Goal: Task Accomplishment & Management: Manage account settings

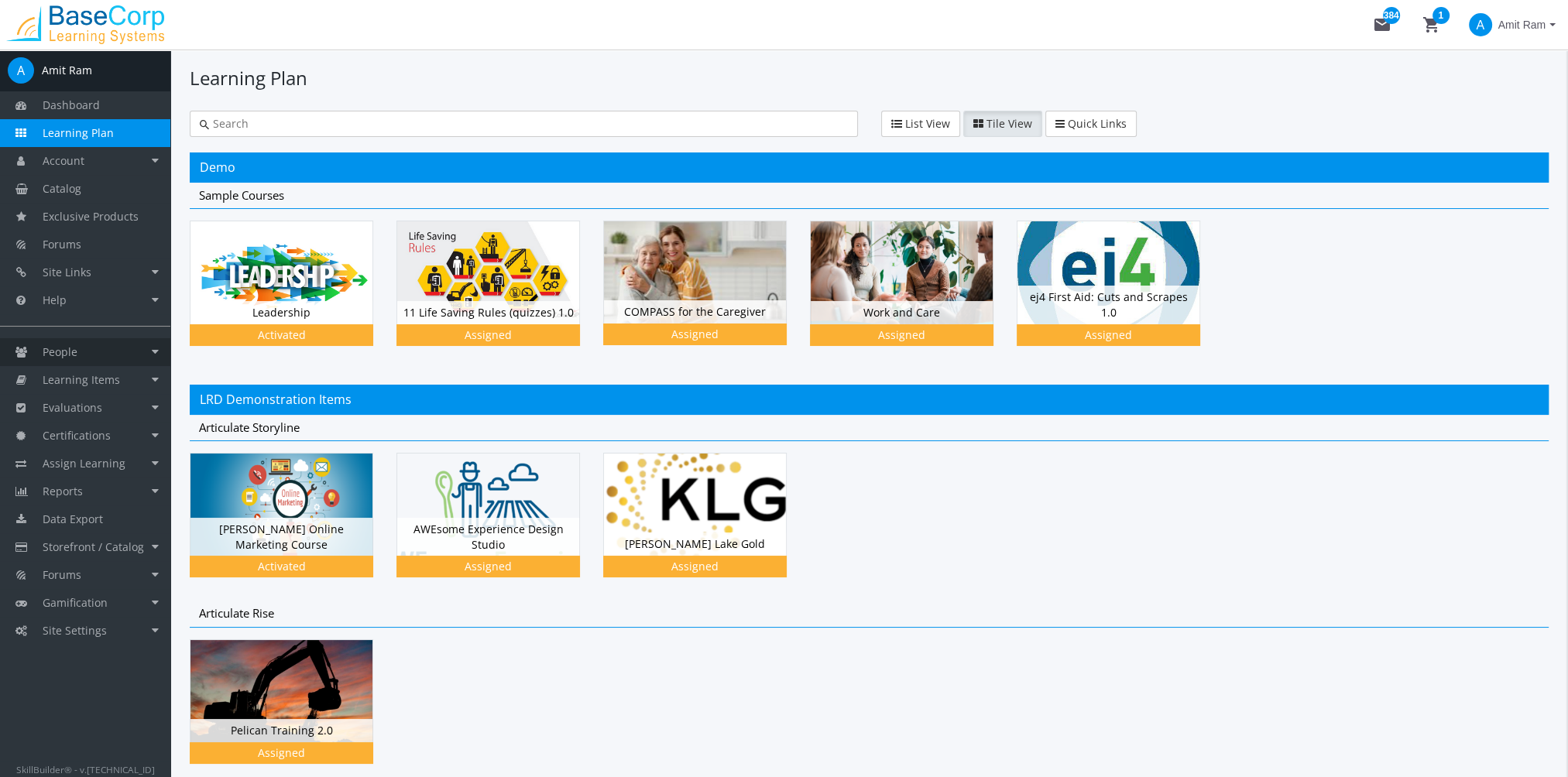
click at [104, 350] on link "People" at bounding box center [85, 351] width 170 height 27
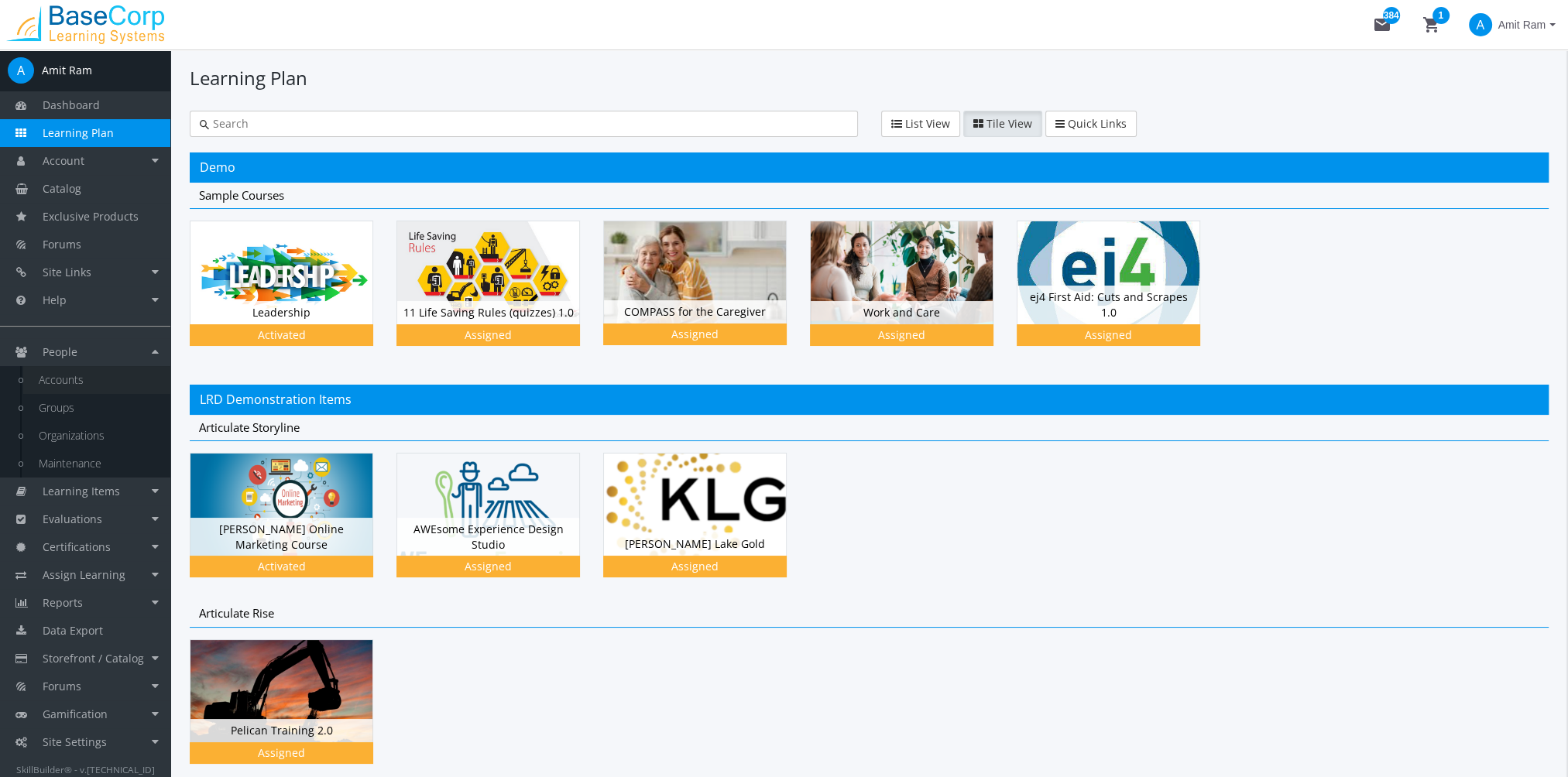
click at [110, 373] on link "Accounts" at bounding box center [97, 380] width 147 height 27
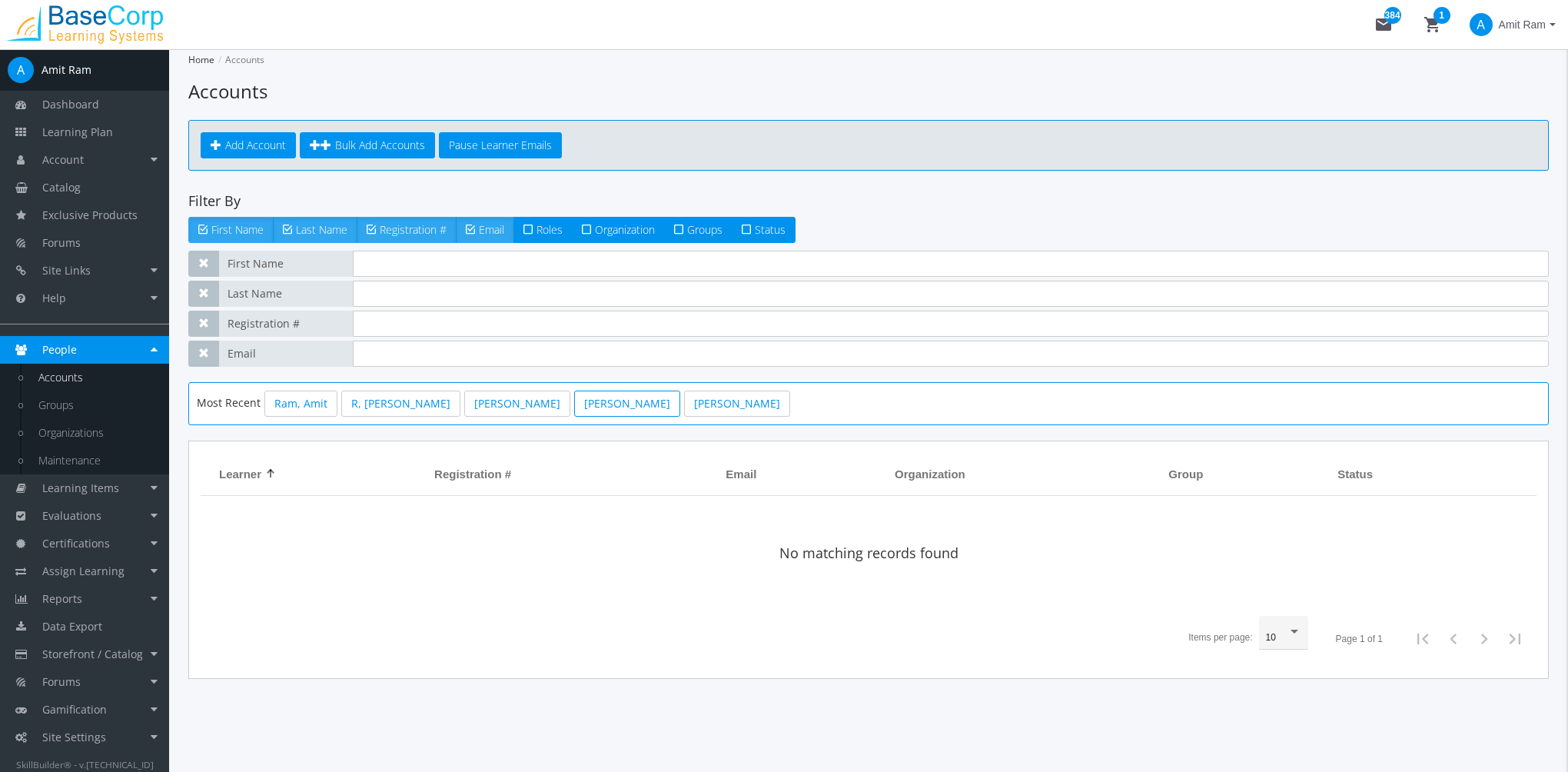
click at [574, 409] on link "[PERSON_NAME]" at bounding box center [627, 404] width 106 height 26
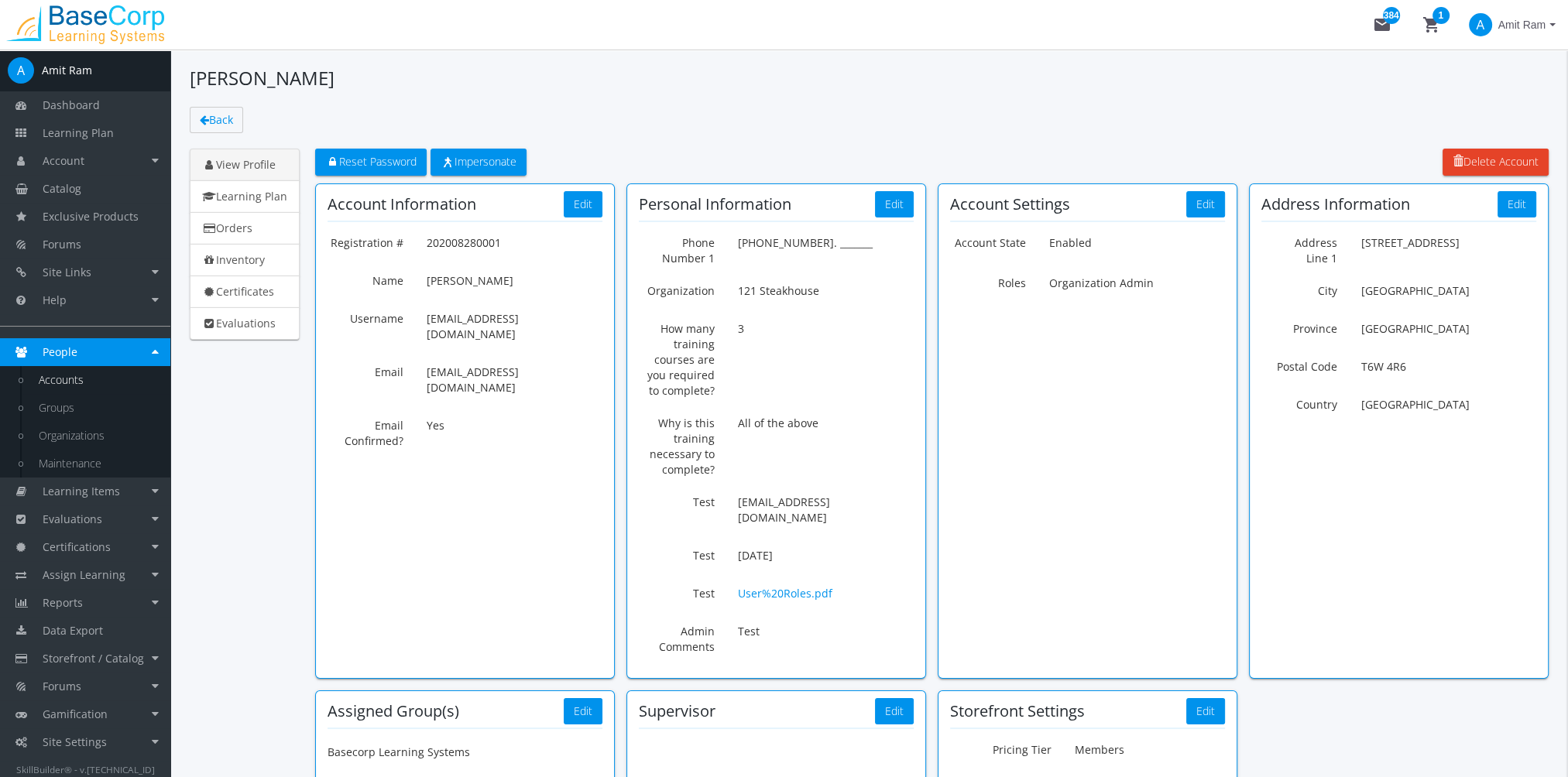
drag, startPoint x: 815, startPoint y: 293, endPoint x: 740, endPoint y: 296, distance: 75.1
click at [740, 296] on p "121 Steakhouse" at bounding box center [825, 291] width 176 height 27
copy p "121 Steakhouse"
click at [102, 370] on link "Accounts" at bounding box center [97, 380] width 147 height 27
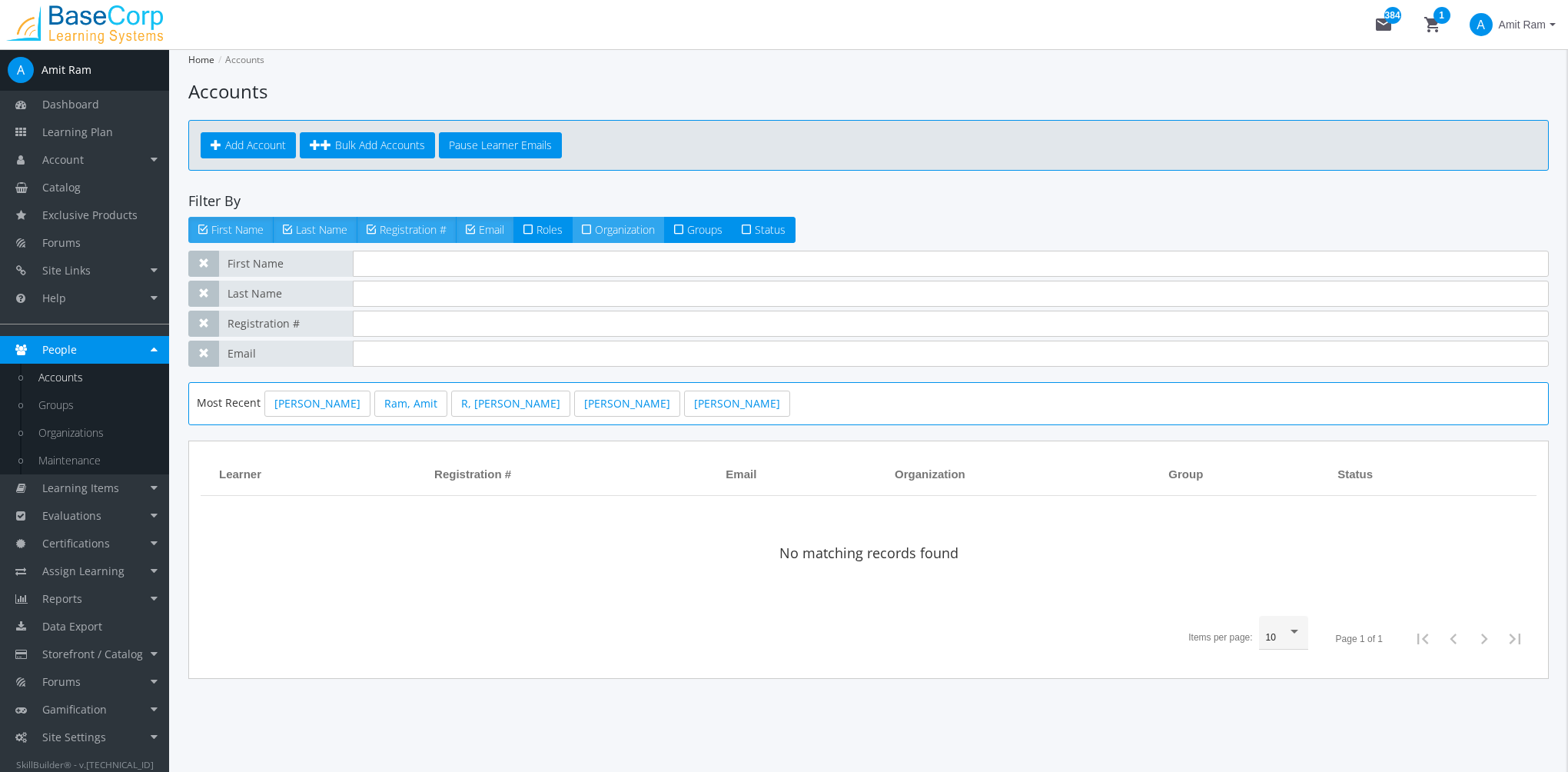
click at [609, 230] on span "Organization" at bounding box center [625, 229] width 60 height 15
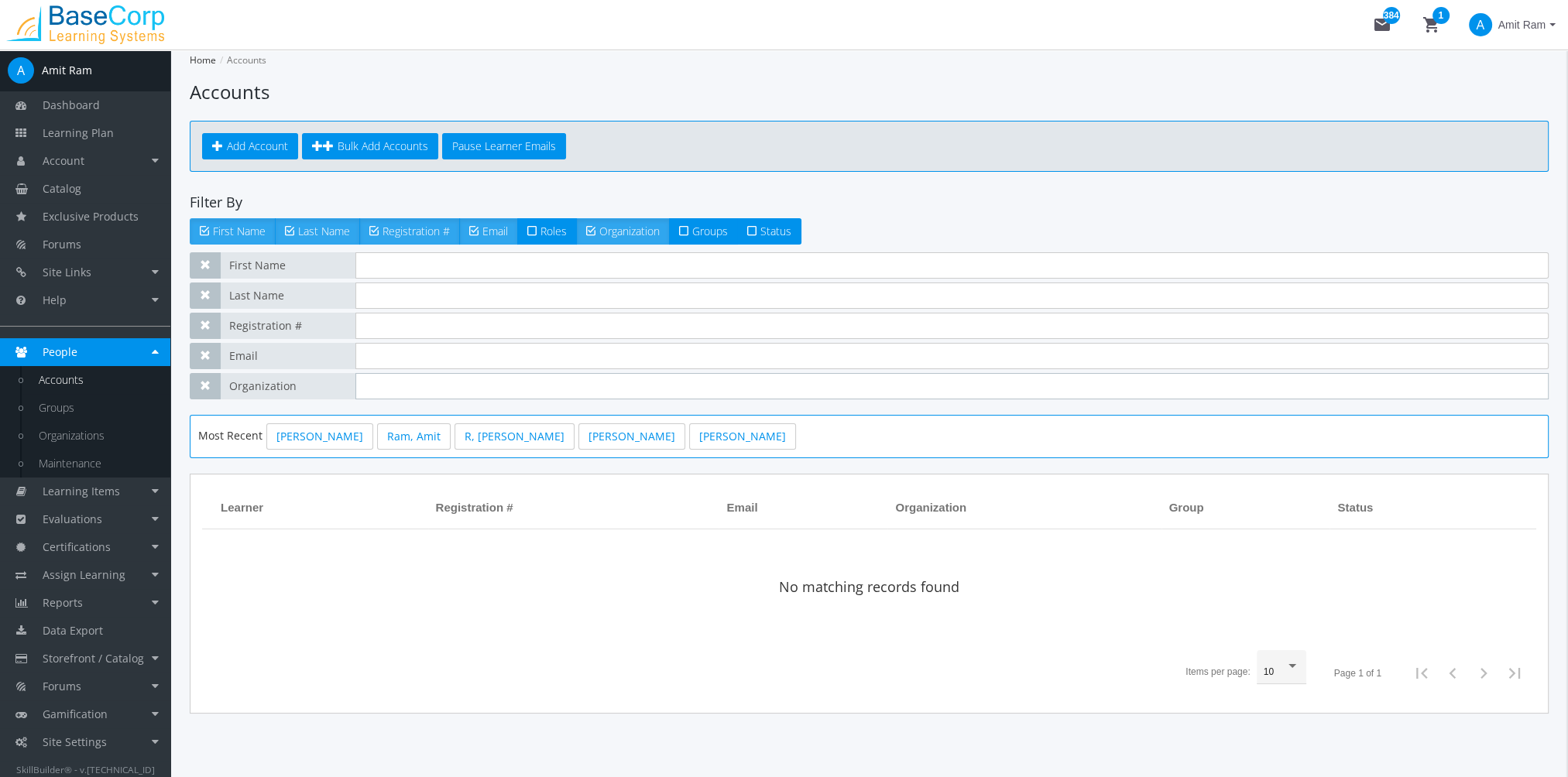
click at [403, 395] on input at bounding box center [952, 387] width 1193 height 27
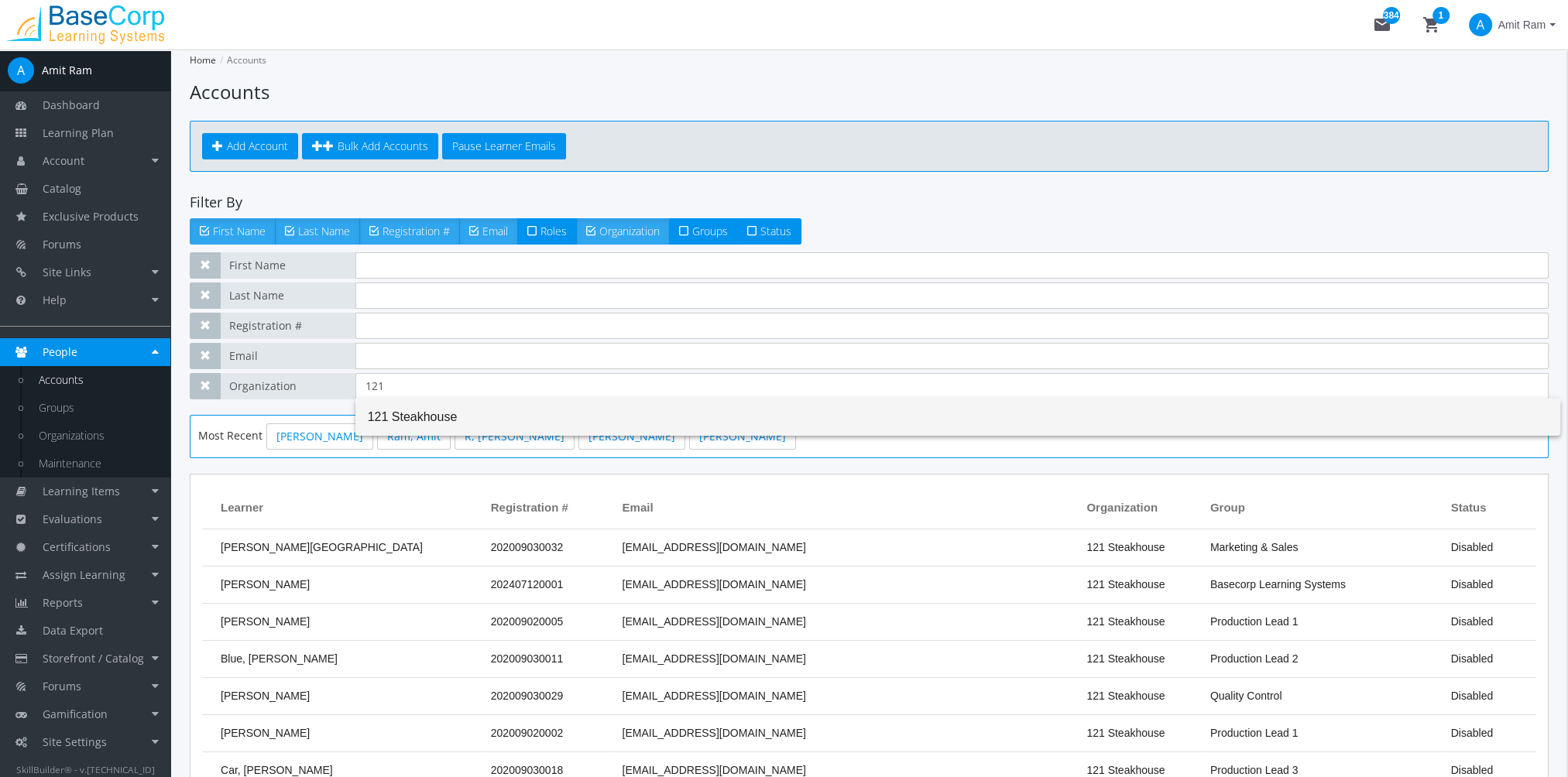
click at [418, 422] on span "121 Steakhouse" at bounding box center [957, 417] width 1180 height 37
type input "121 Steakhouse"
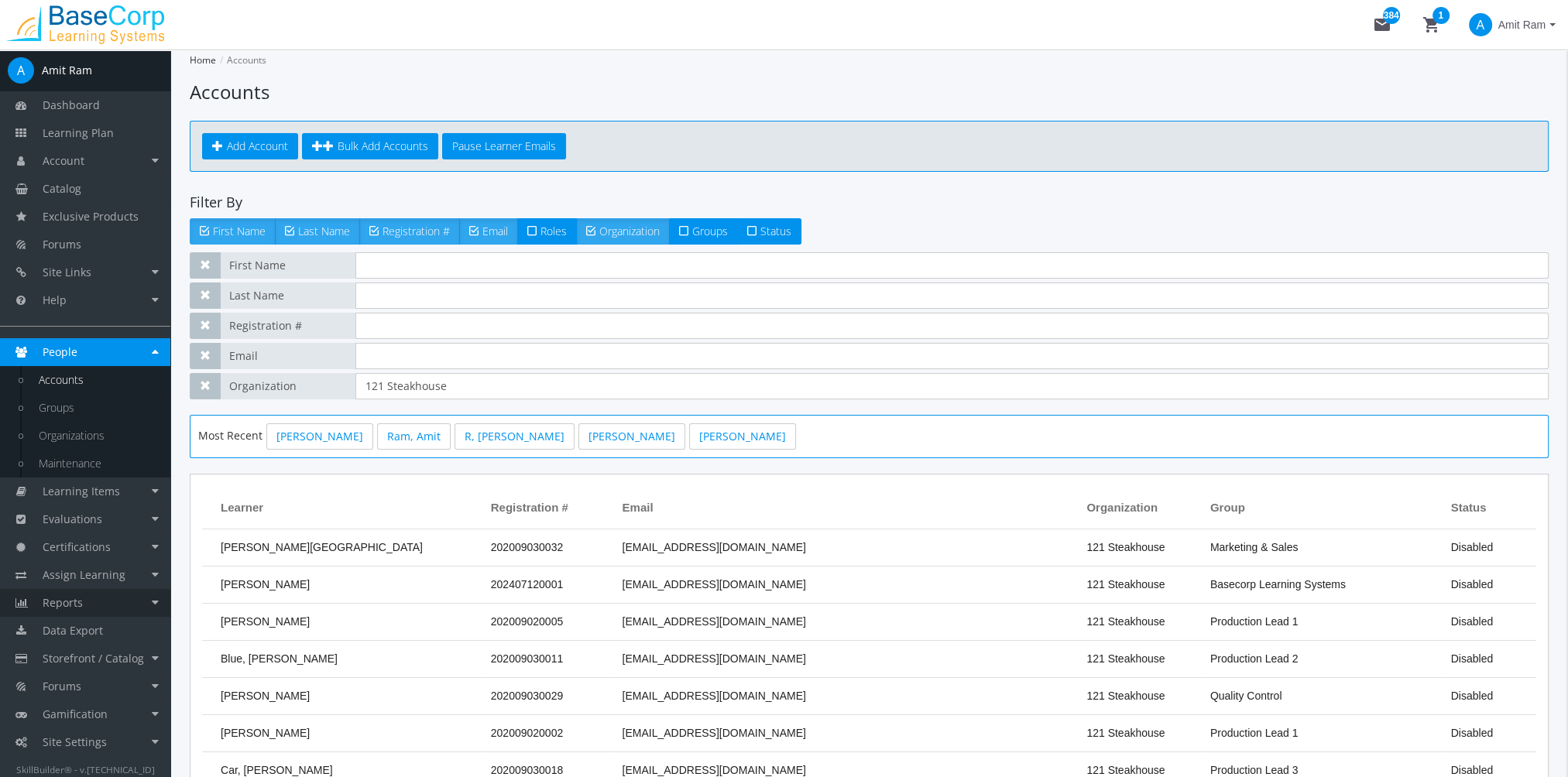
click at [99, 604] on link "Reports" at bounding box center [85, 602] width 170 height 27
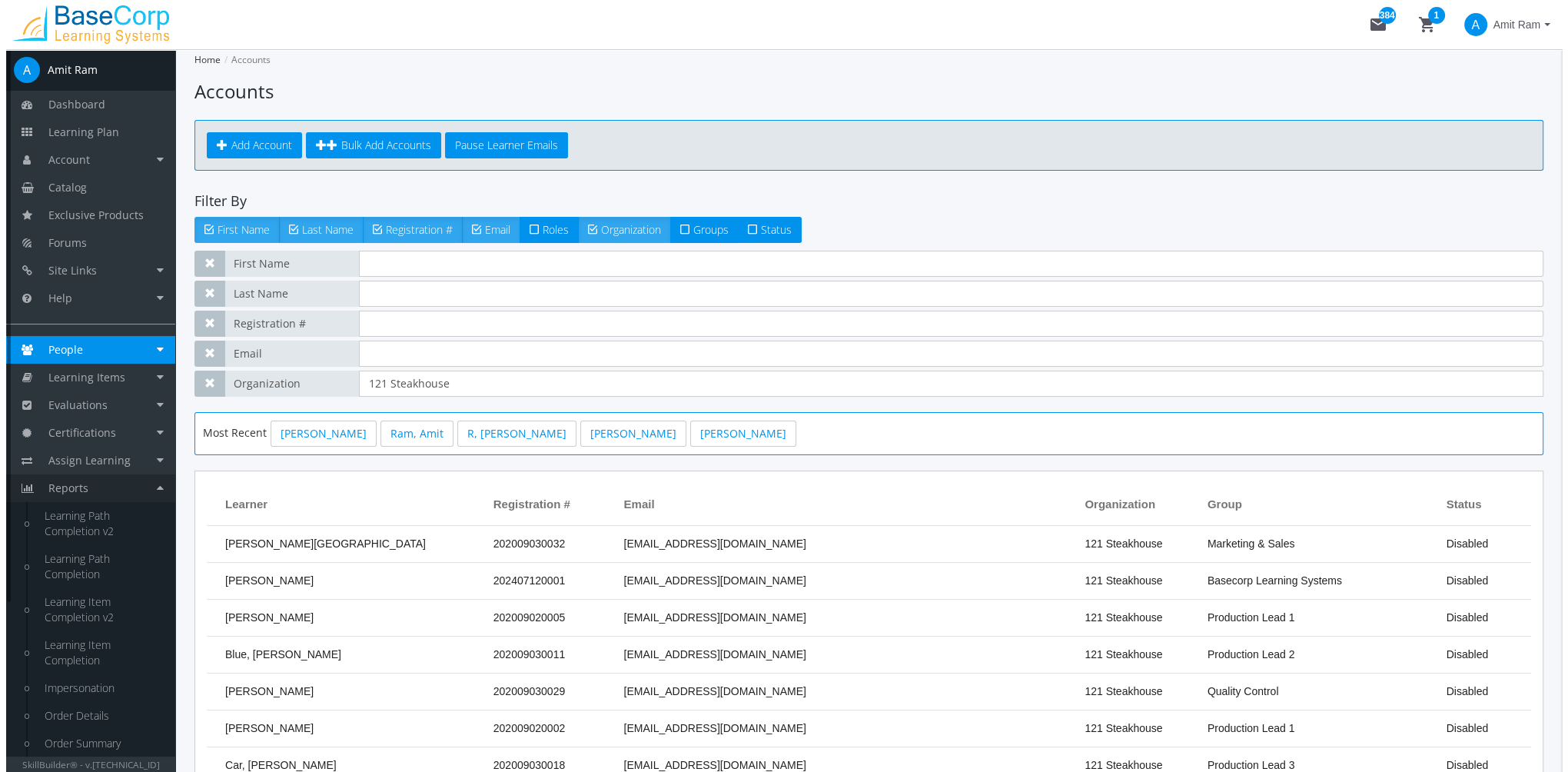
scroll to position [144, 0]
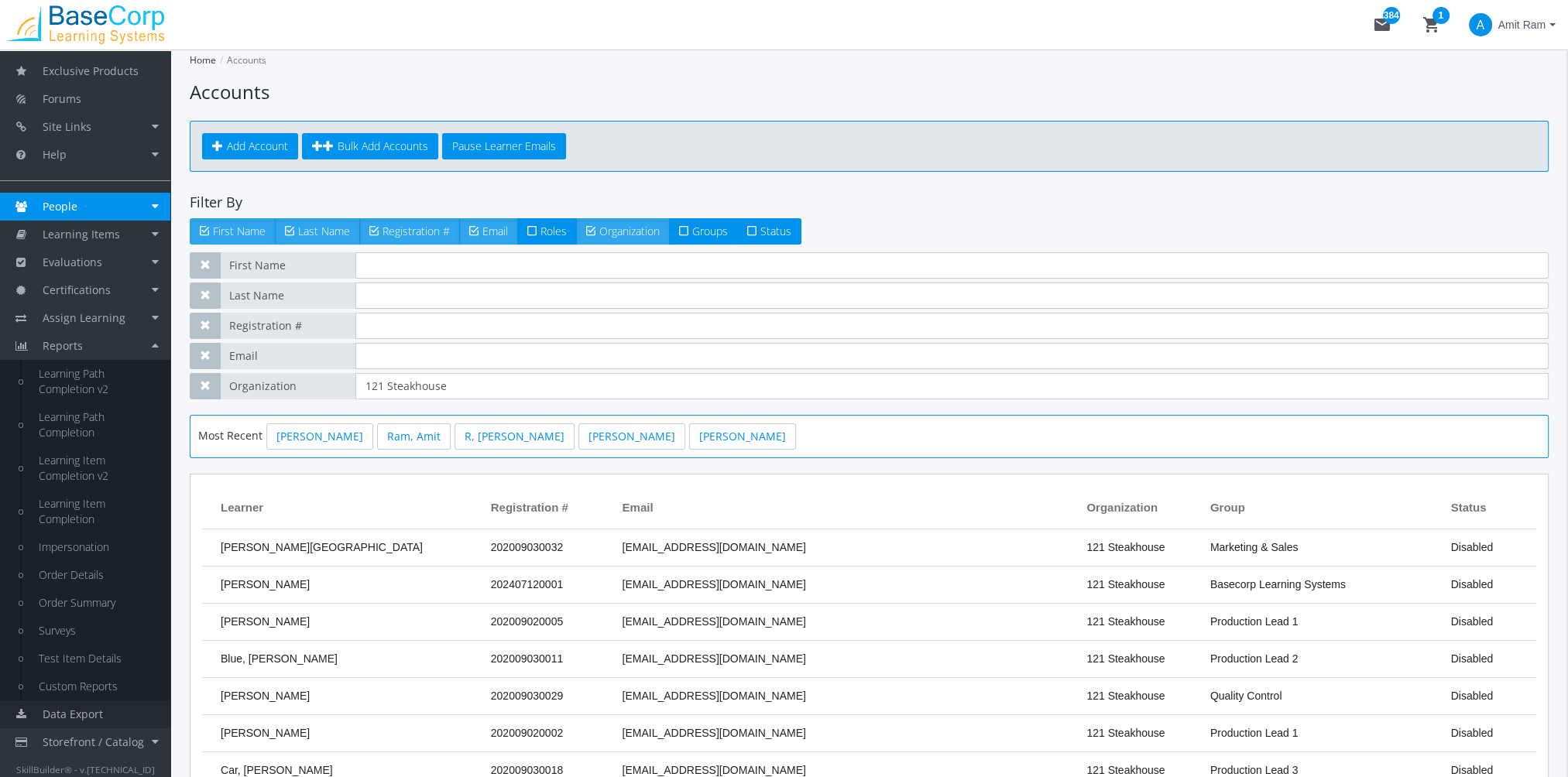
click at [93, 715] on span "Data Export" at bounding box center [73, 713] width 60 height 15
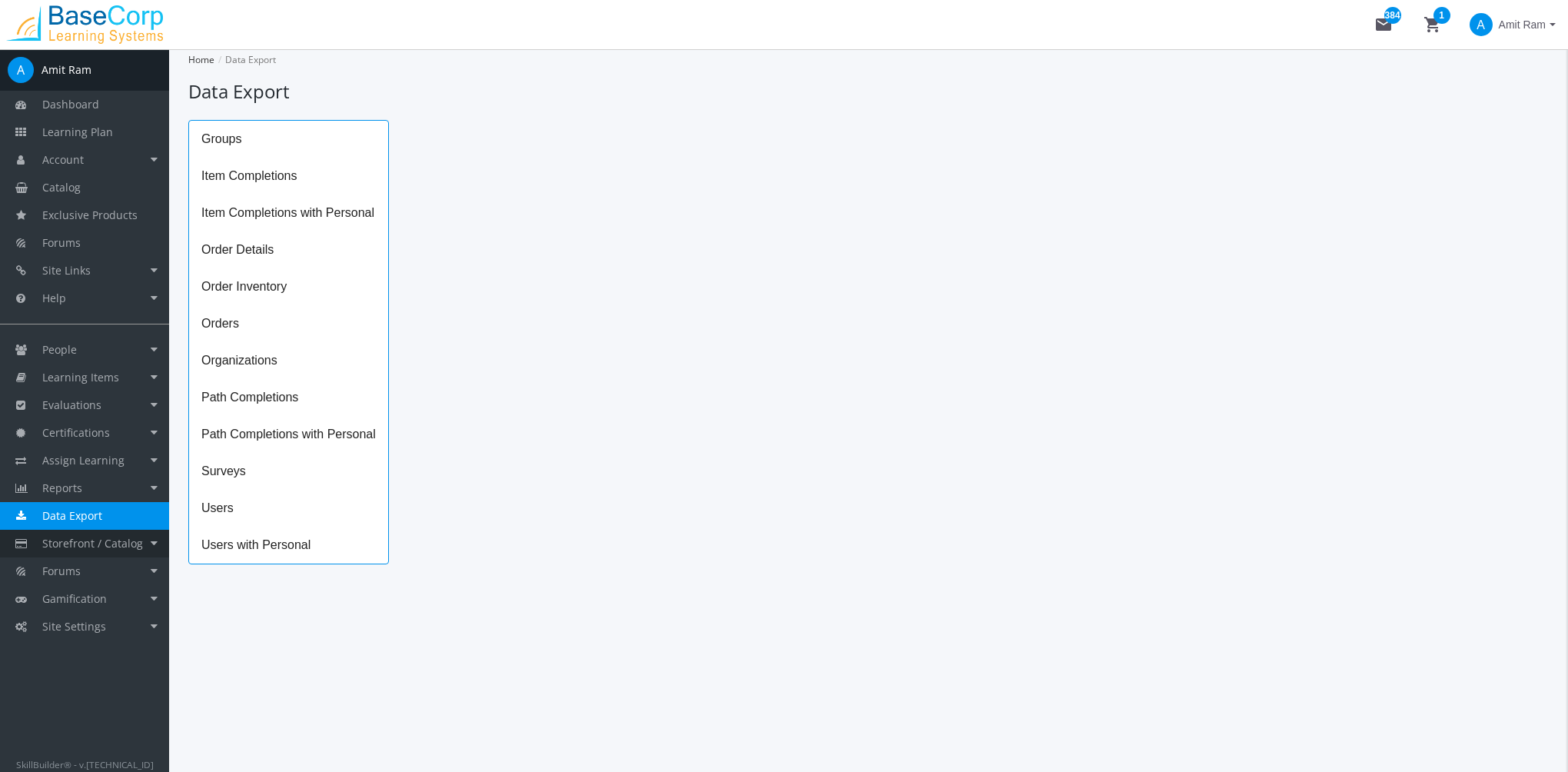
click at [116, 541] on span "Storefront / Catalog" at bounding box center [92, 543] width 101 height 15
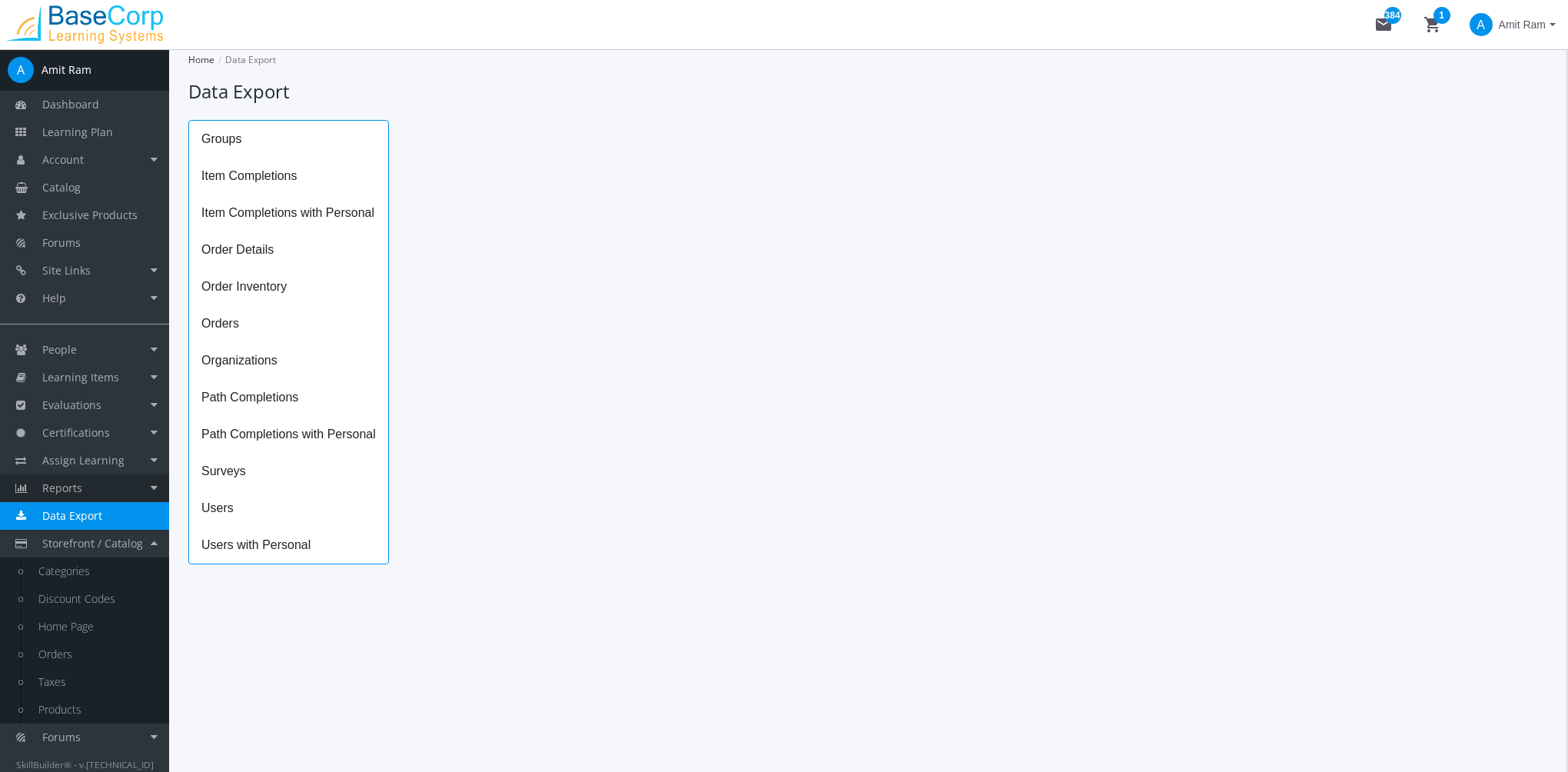
click at [105, 487] on link "Reports" at bounding box center [84, 488] width 169 height 27
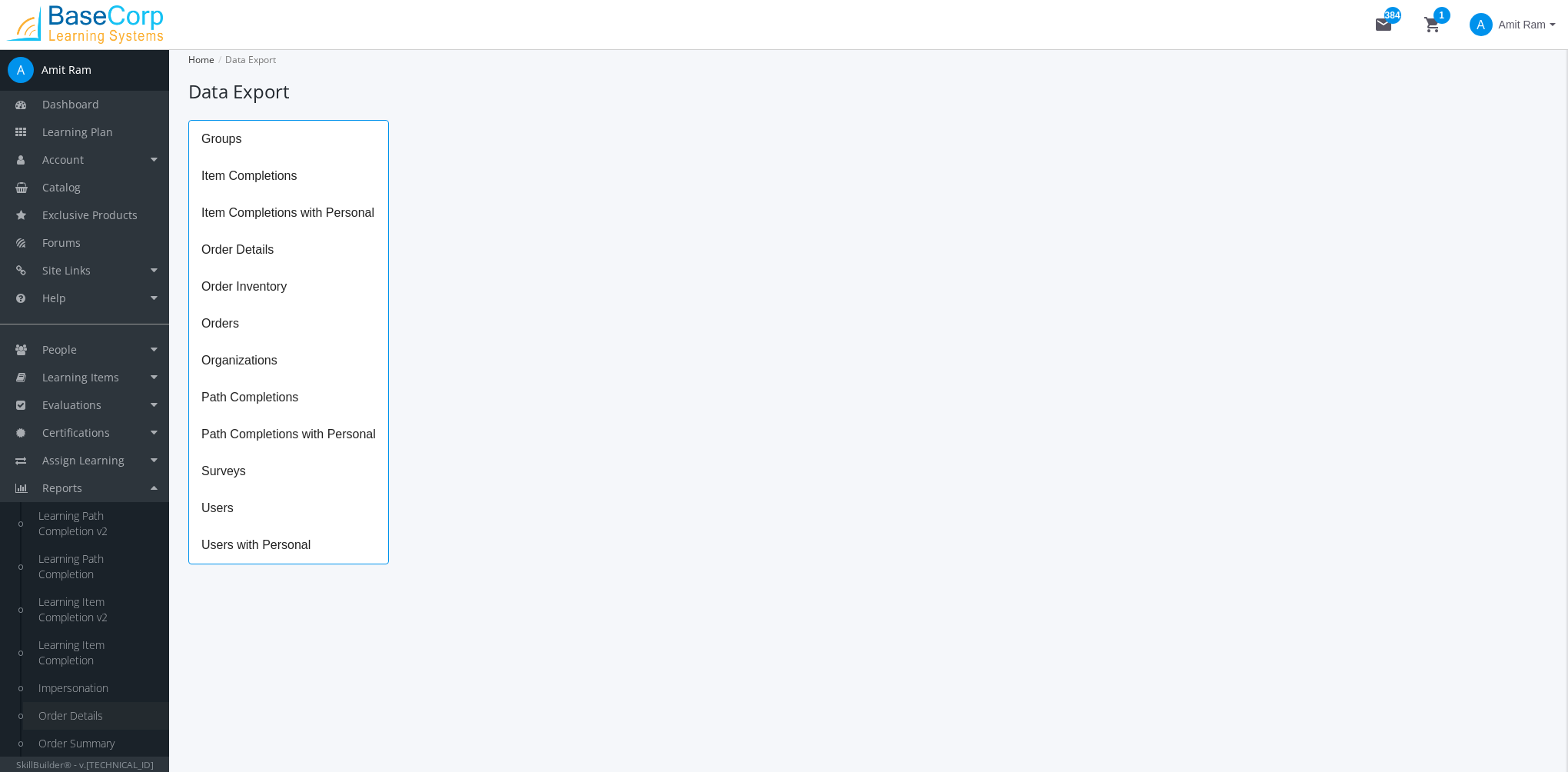
click at [80, 719] on link "Order Details" at bounding box center [96, 715] width 146 height 27
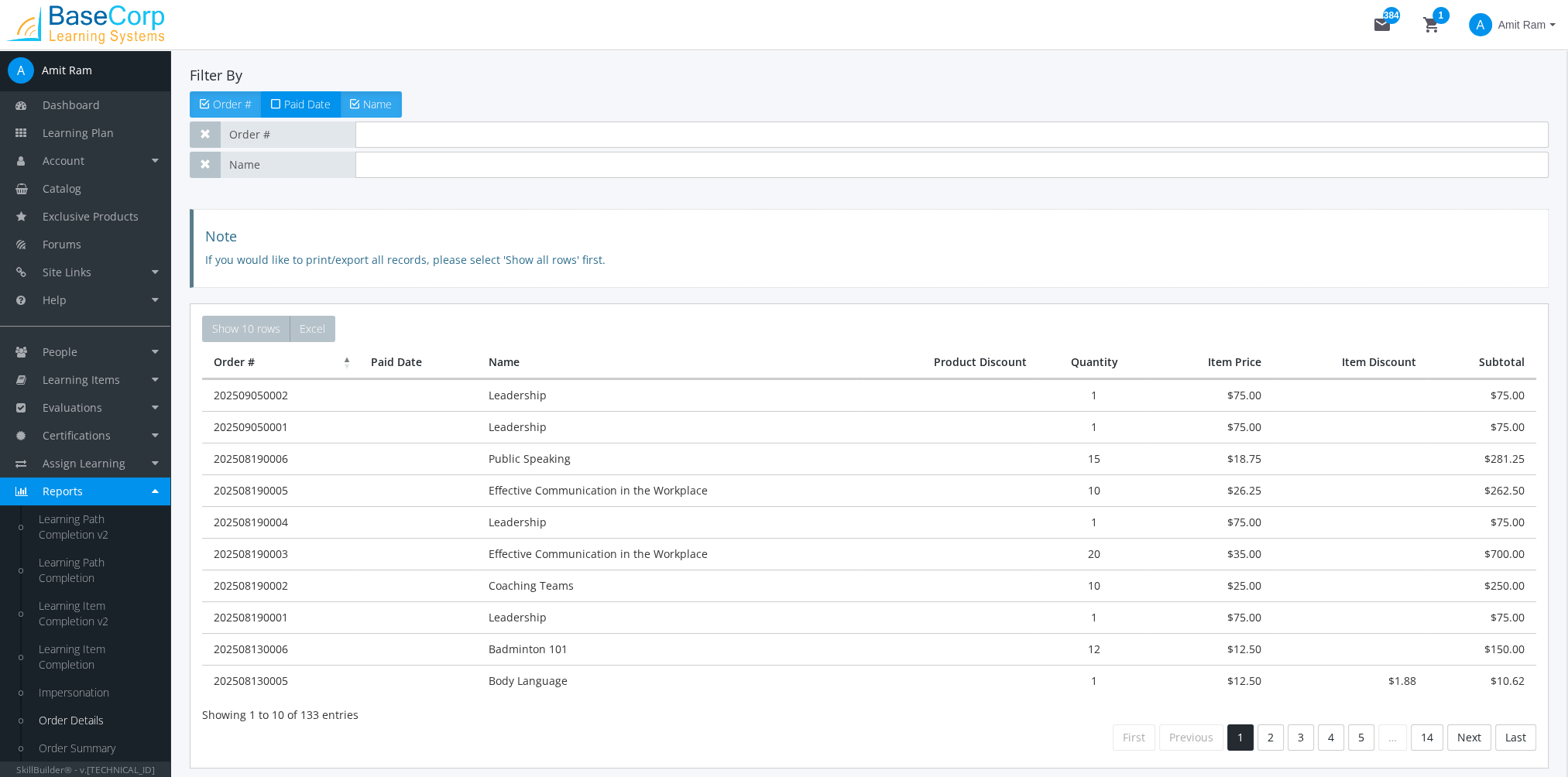
scroll to position [77, 0]
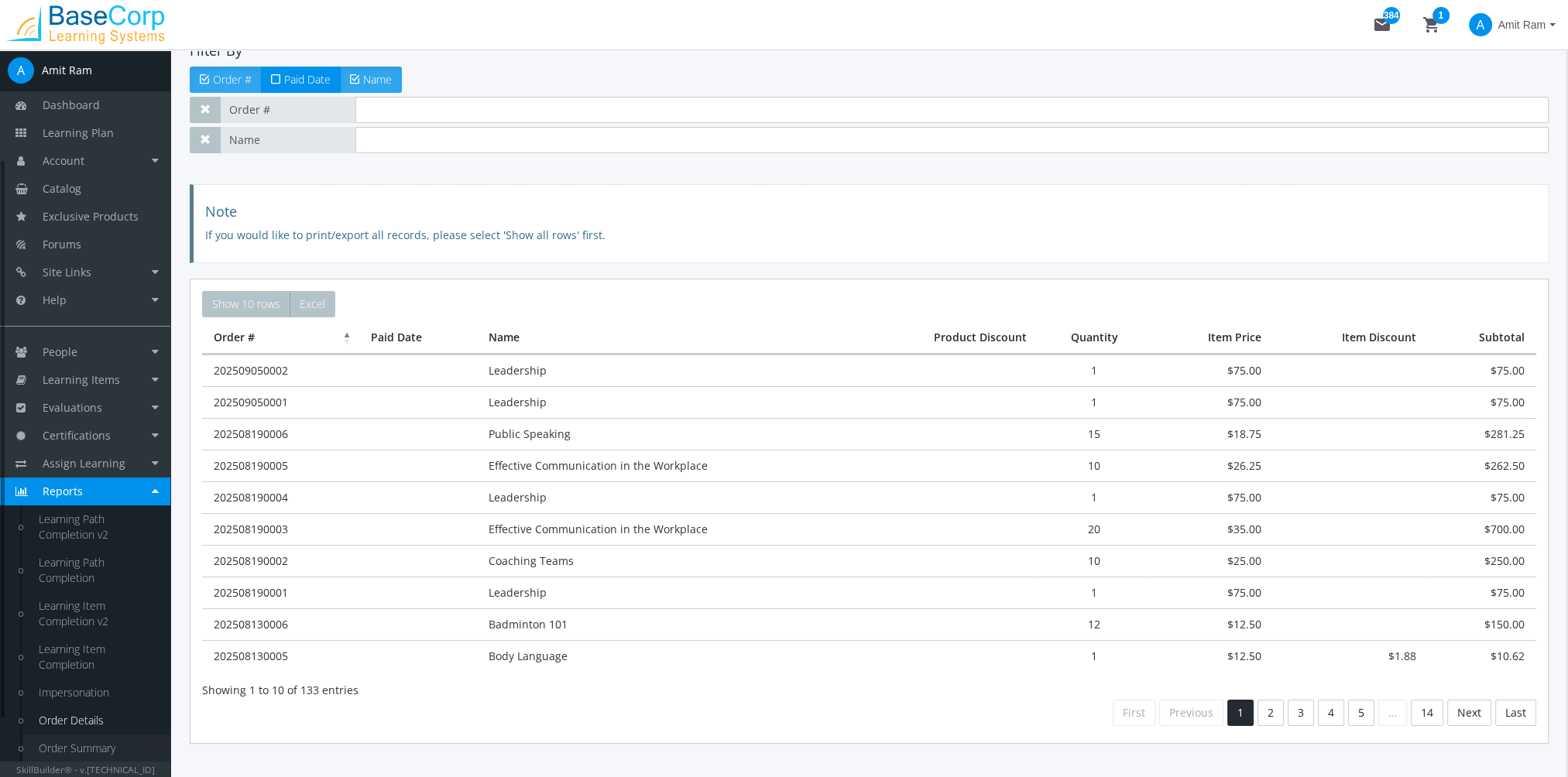
click at [98, 745] on link "Order Summary" at bounding box center [97, 748] width 147 height 27
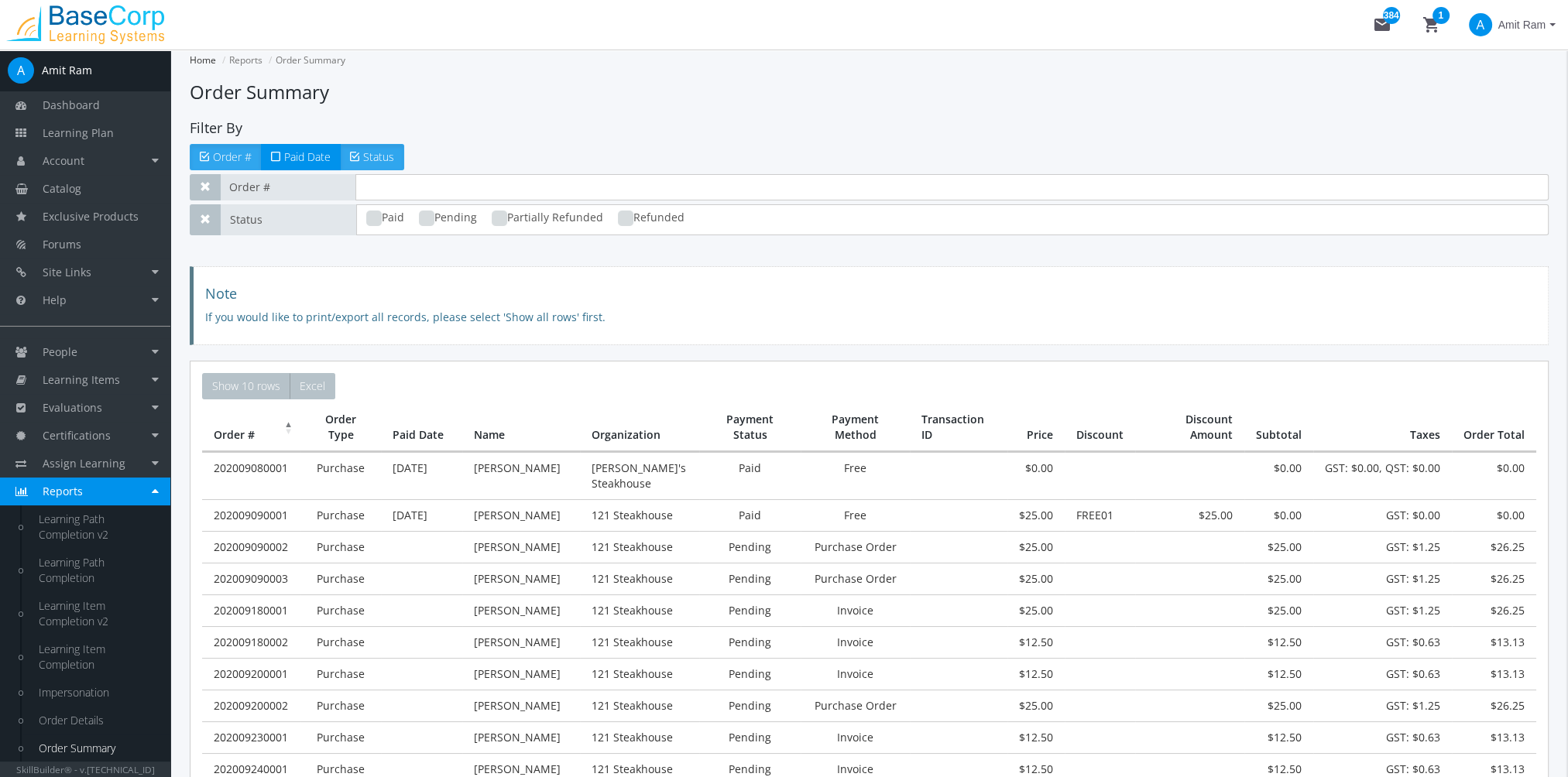
click at [1515, 25] on span "Amit Ram" at bounding box center [1521, 24] width 47 height 27
click at [1517, 129] on link "Sign Out" at bounding box center [1492, 137] width 140 height 17
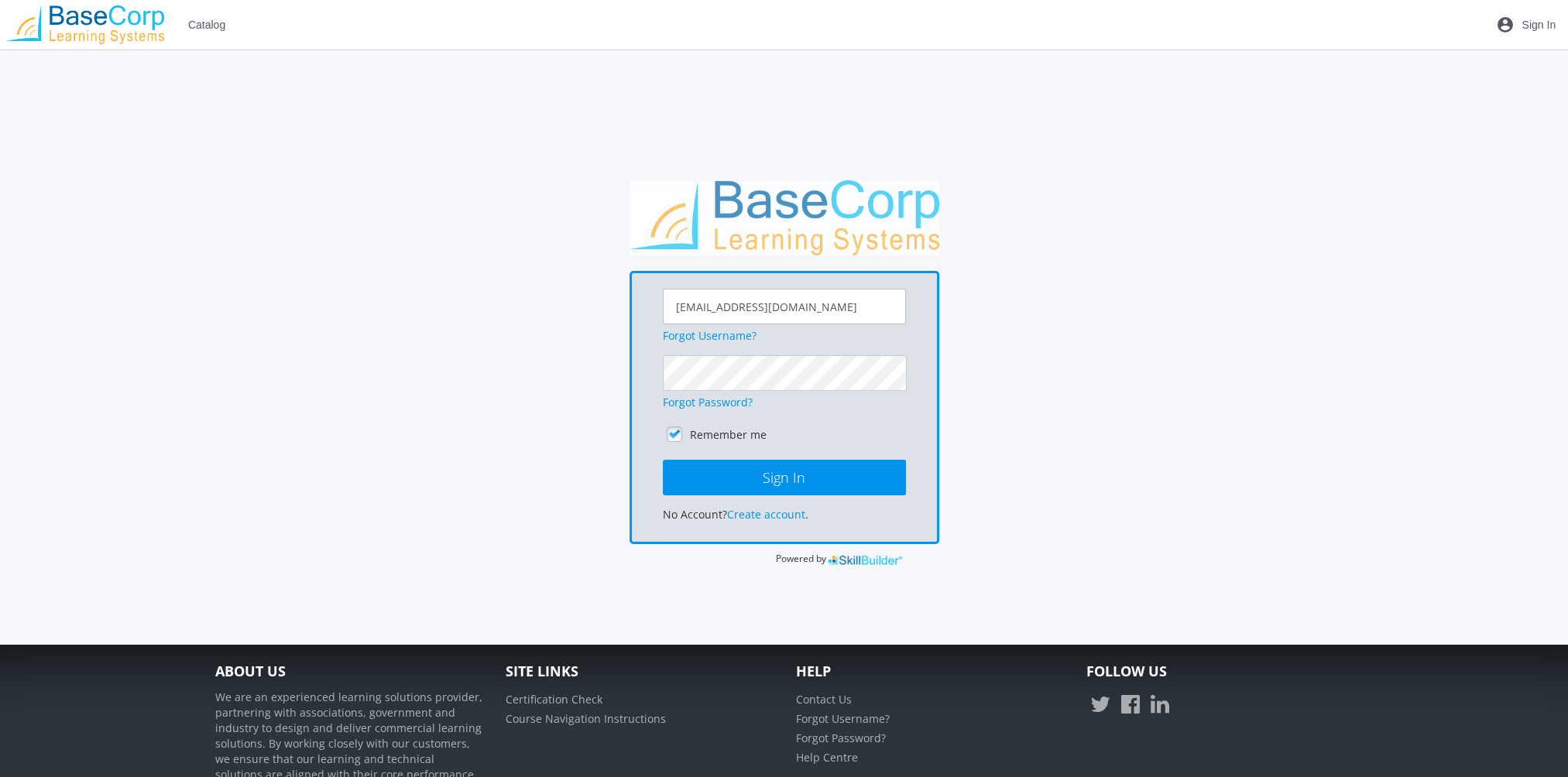
drag, startPoint x: 796, startPoint y: 313, endPoint x: 505, endPoint y: 331, distance: 291.6
click at [505, 331] on div "[EMAIL_ADDRESS][DOMAIN_NAME] Forgot Username? Forgot Password? Remember me Sign…" at bounding box center [784, 373] width 1154 height 387
type input "[EMAIL_ADDRESS][DOMAIN_NAME]"
click at [663, 459] on button "Sign In" at bounding box center [784, 477] width 243 height 35
